Goal: Information Seeking & Learning: Learn about a topic

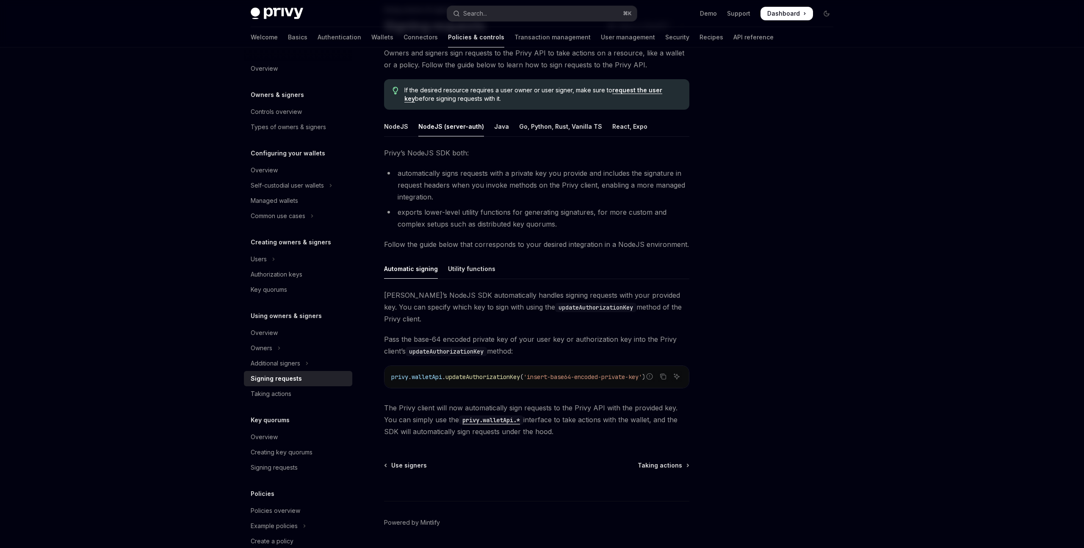
scroll to position [48, 0]
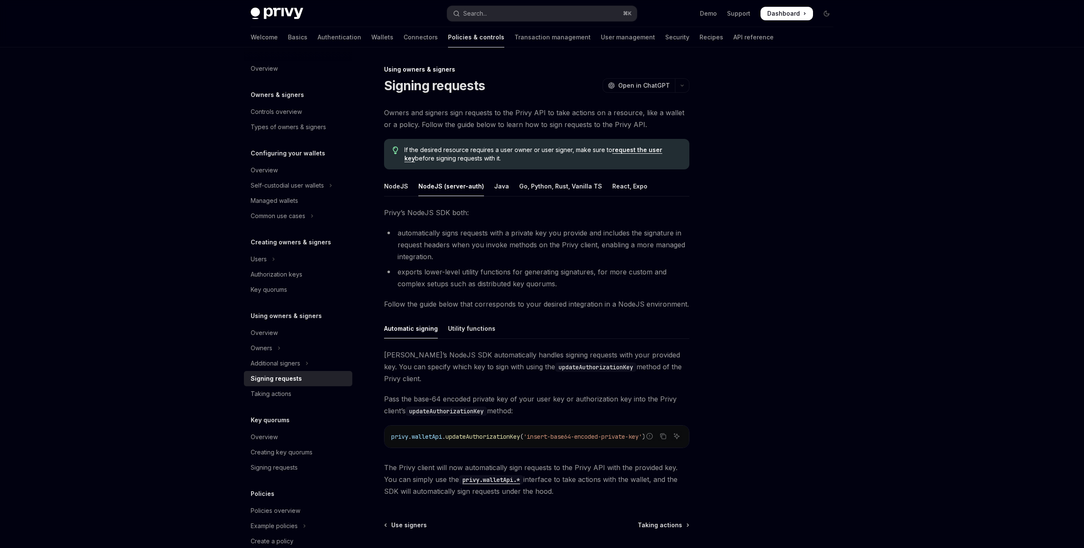
scroll to position [74, 0]
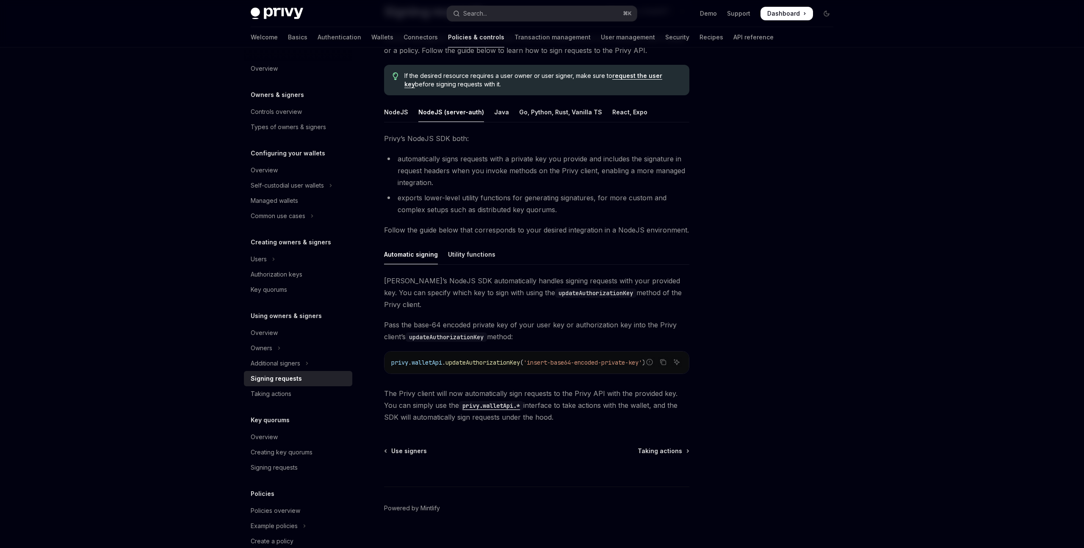
type textarea "*"
